Goal: Information Seeking & Learning: Learn about a topic

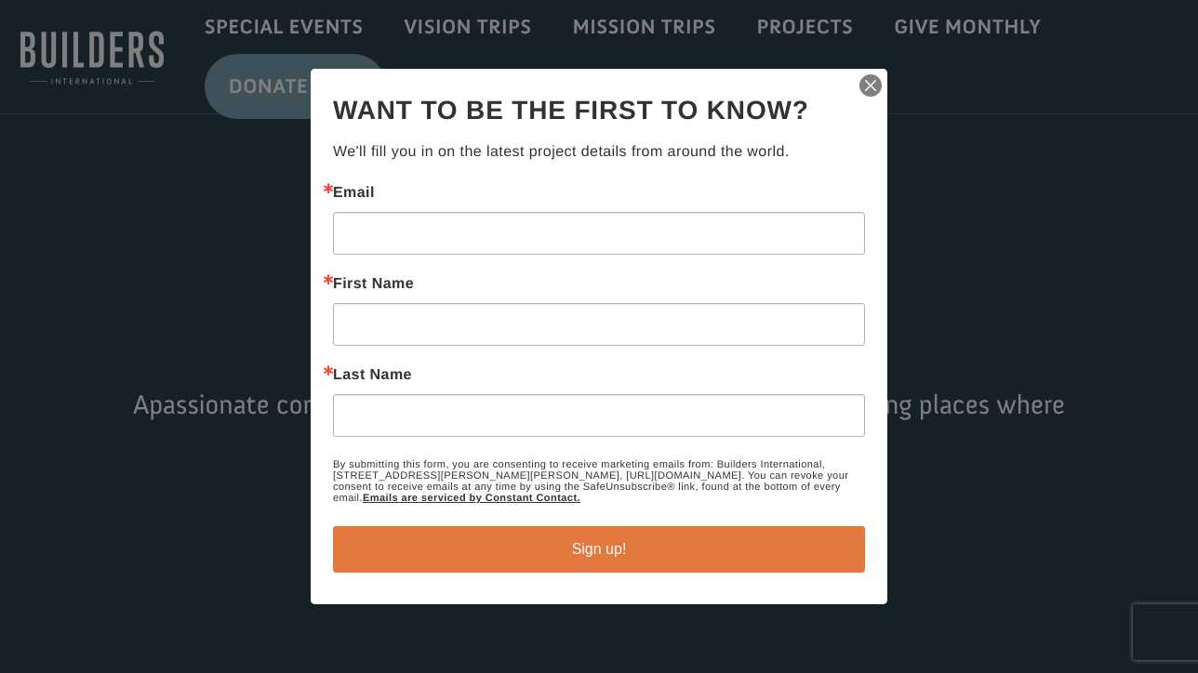
click at [868, 87] on img "button" at bounding box center [870, 86] width 26 height 26
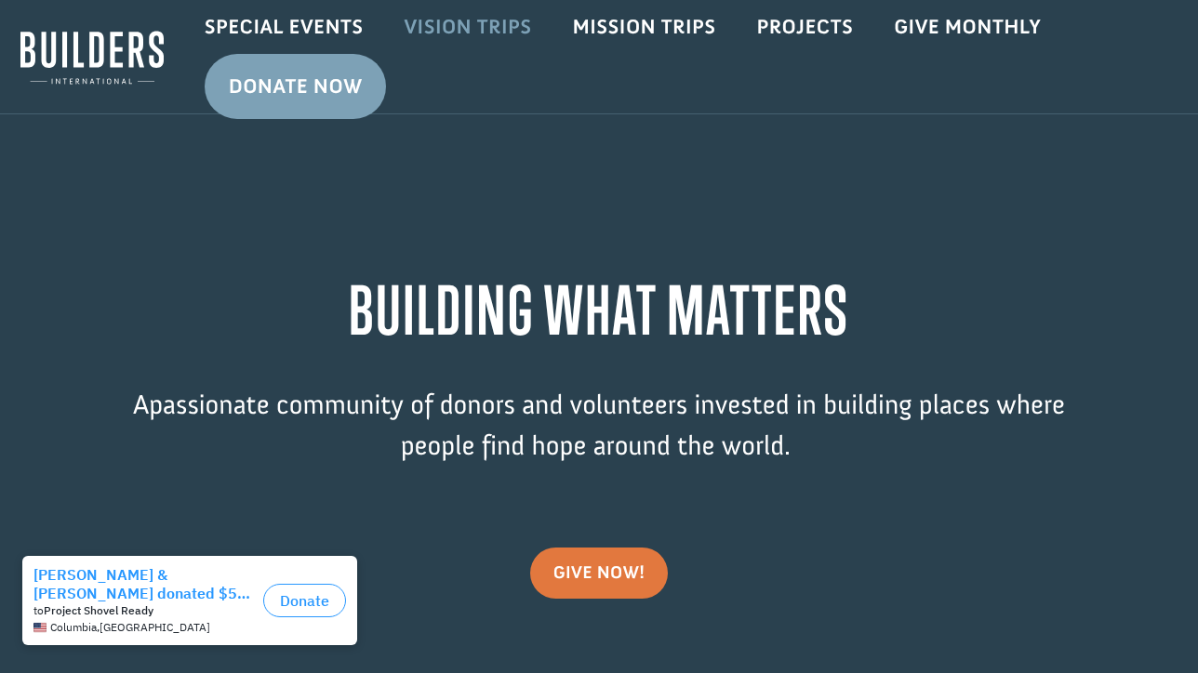
click at [492, 37] on link "Vision Trips" at bounding box center [467, 27] width 168 height 54
click at [802, 39] on link "Projects" at bounding box center [805, 27] width 138 height 54
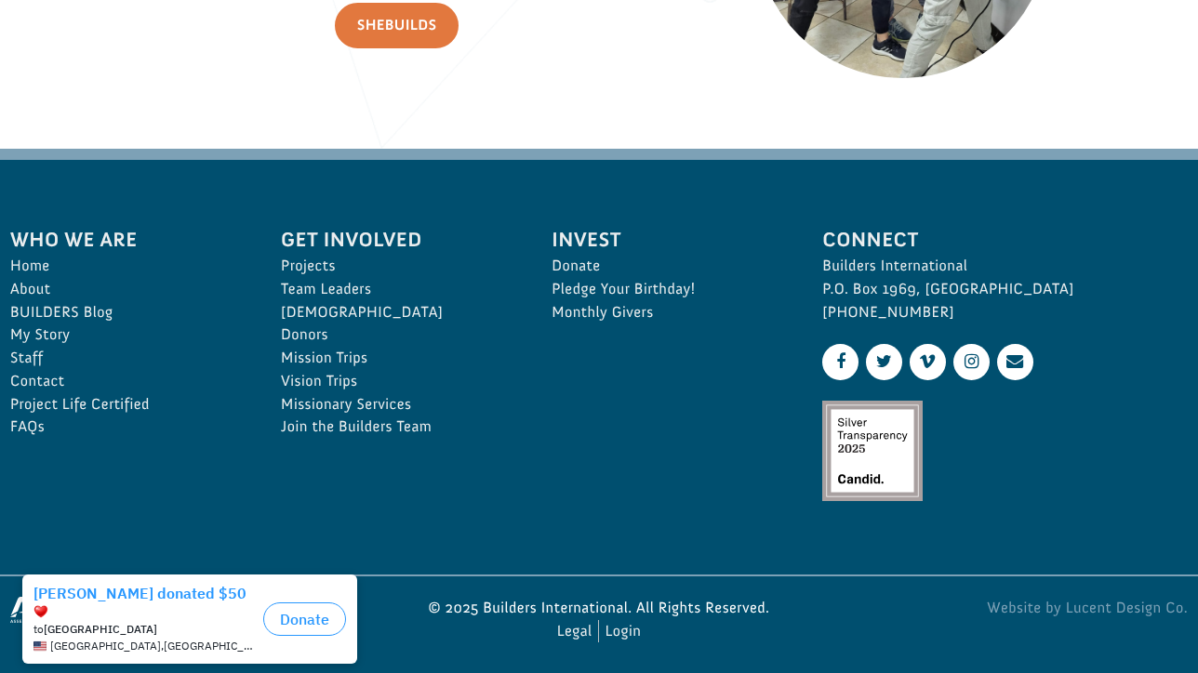
scroll to position [2709, 0]
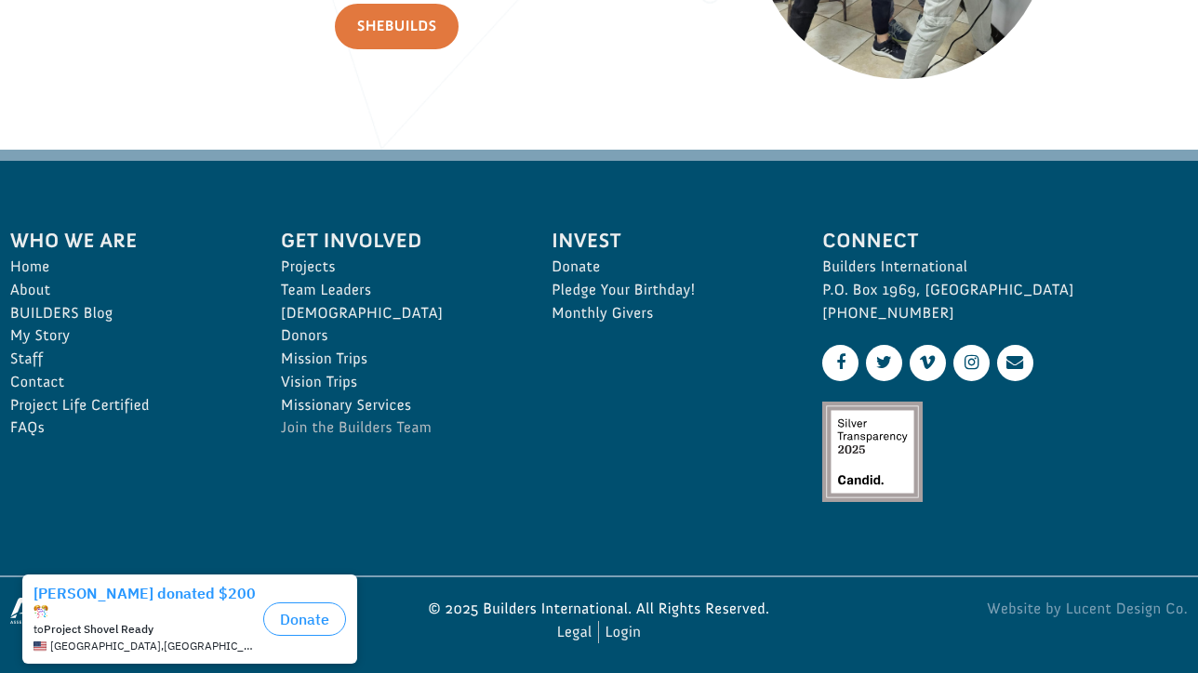
click at [305, 419] on link "Join the Builders Team" at bounding box center [396, 428] width 230 height 23
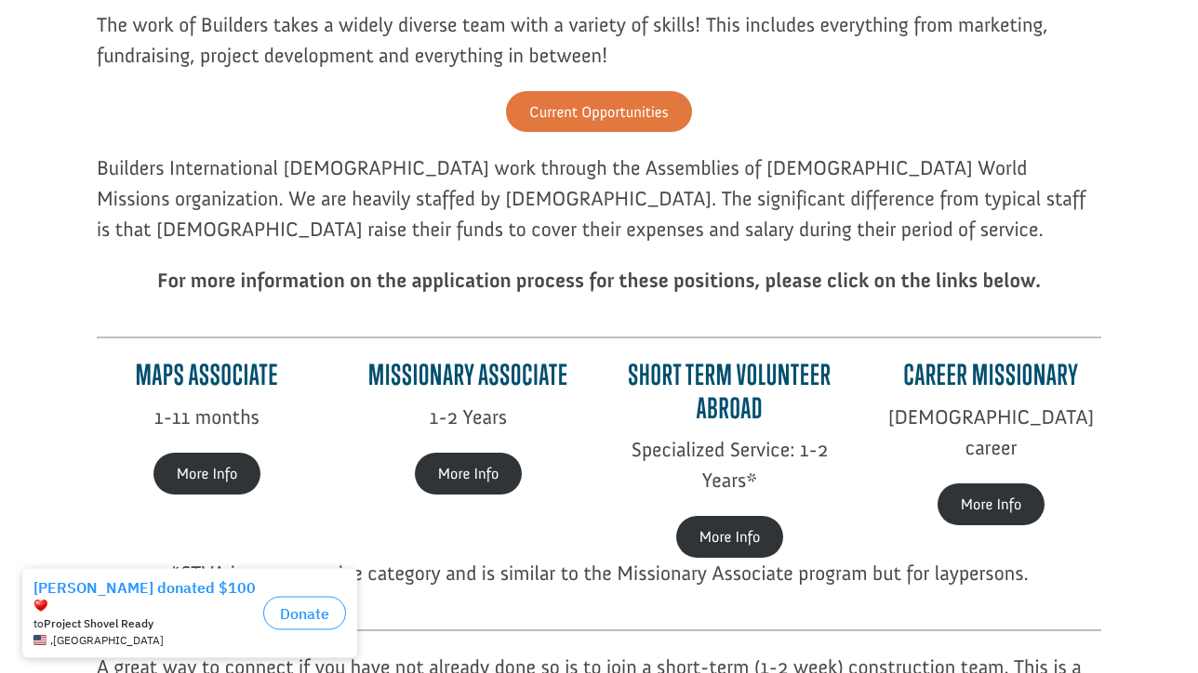
scroll to position [462, 0]
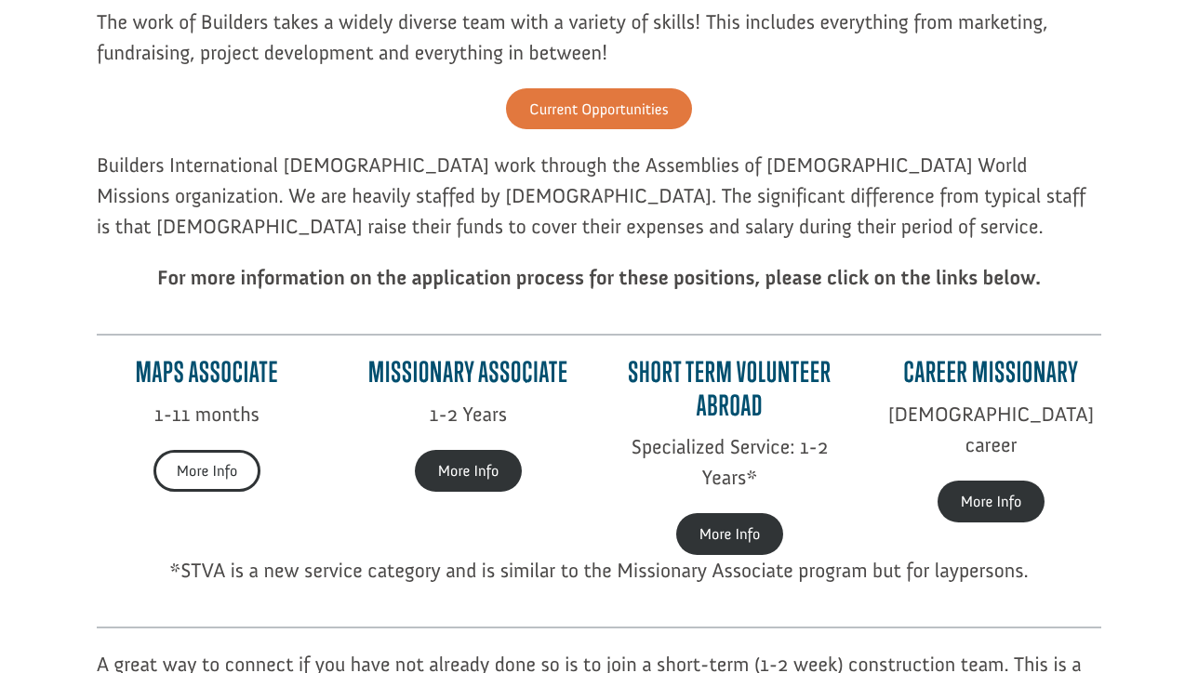
click at [207, 474] on link "More Info" at bounding box center [206, 472] width 107 height 42
click at [411, 191] on p "Builders International missionaries work through the Assemblies of God World Mi…" at bounding box center [599, 207] width 1004 height 113
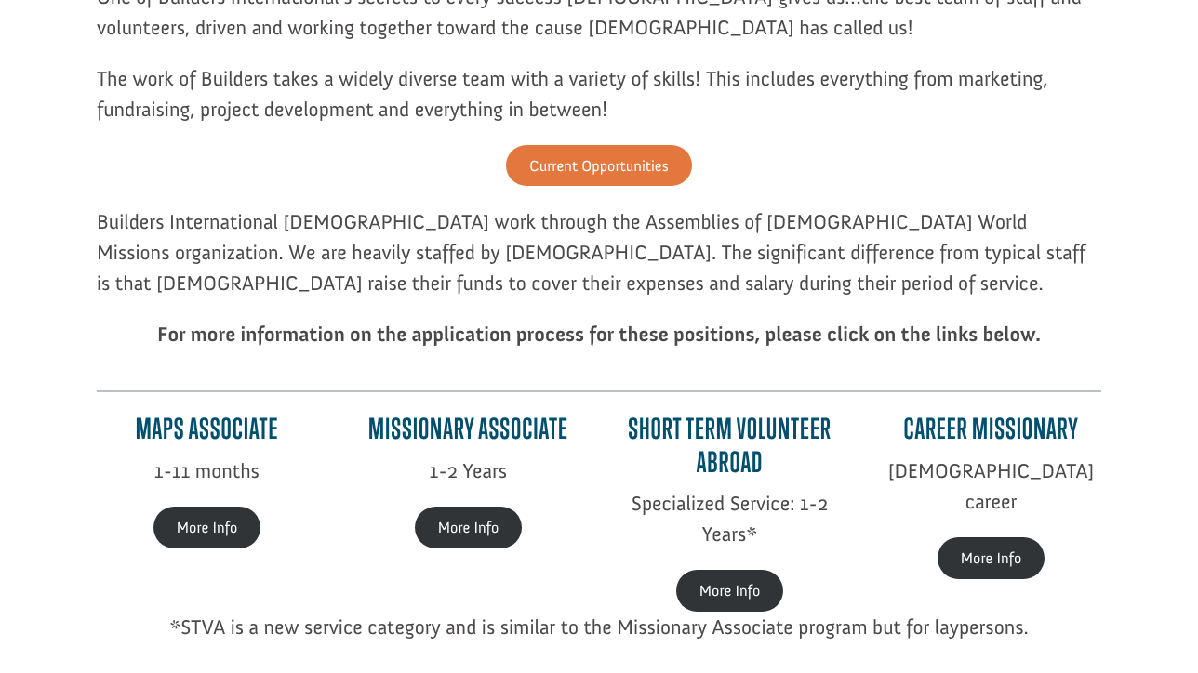
scroll to position [330, 0]
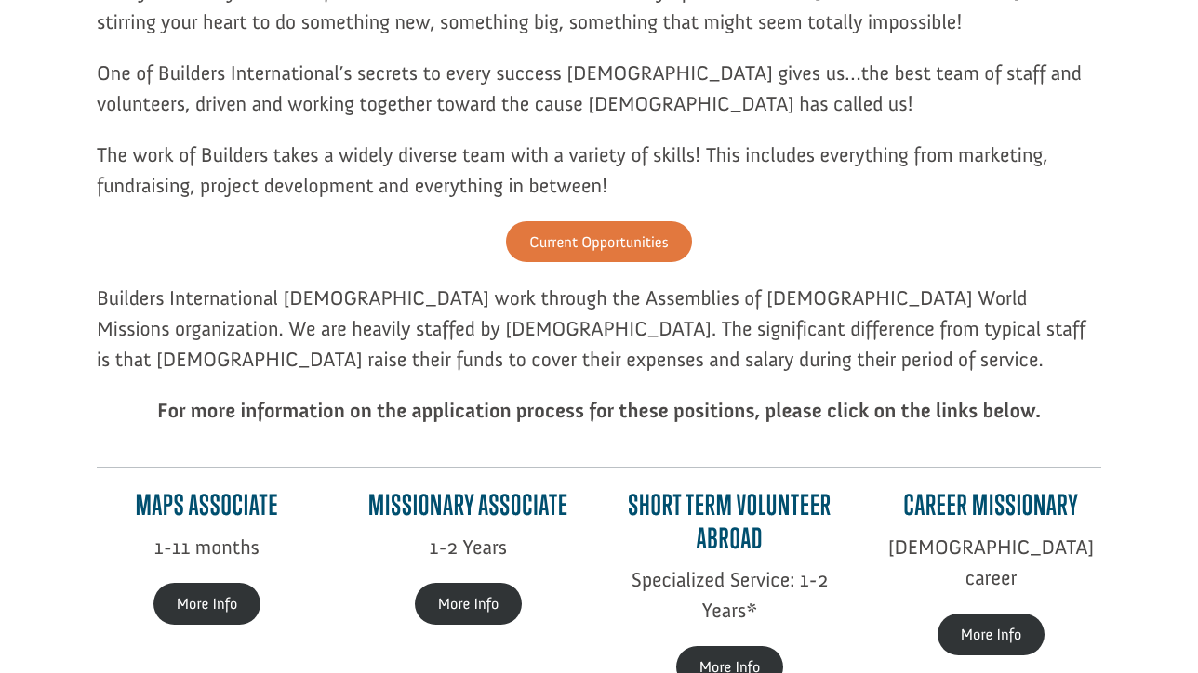
click at [567, 265] on p "Current Opportunities" at bounding box center [599, 252] width 1004 height 62
click at [567, 248] on link "Current Opportunities" at bounding box center [598, 242] width 185 height 42
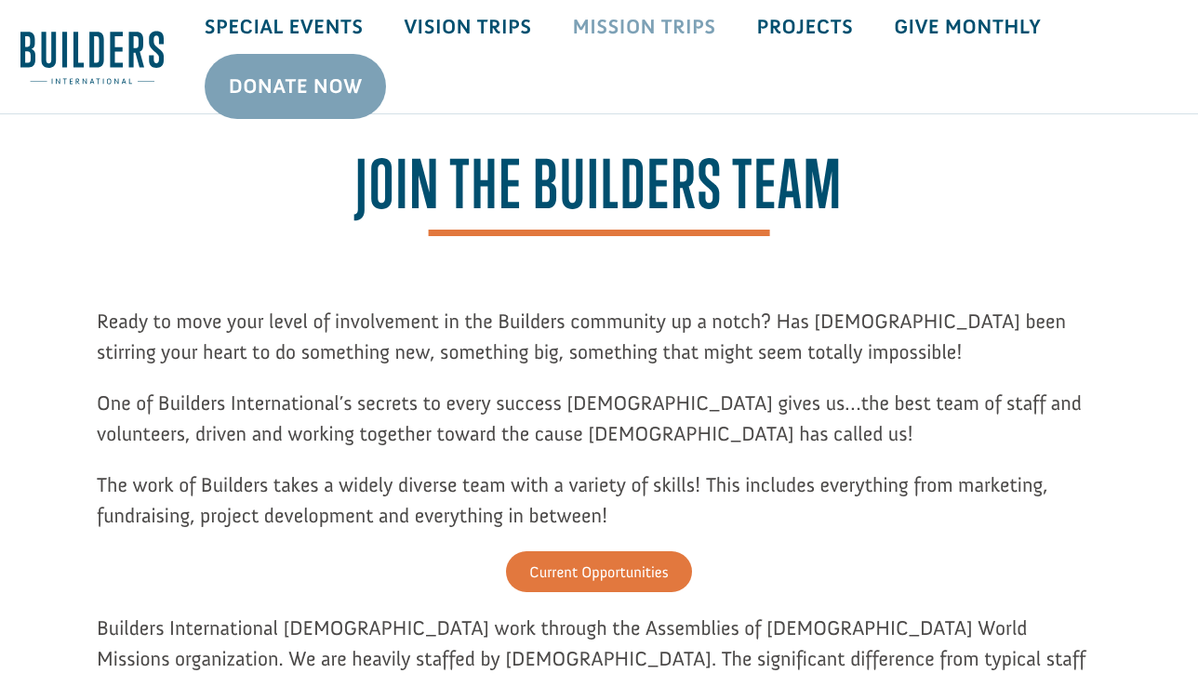
scroll to position [0, 0]
click at [826, 30] on link "Projects" at bounding box center [805, 27] width 138 height 54
